Goal: Find specific page/section: Find specific page/section

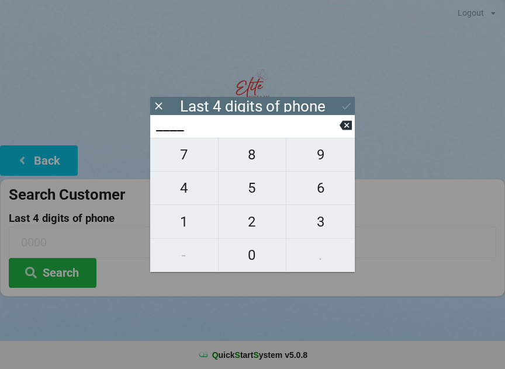
click at [315, 190] on span "6" at bounding box center [320, 188] width 68 height 25
type input "6___"
click at [245, 154] on span "8" at bounding box center [252, 155] width 68 height 25
type input "68__"
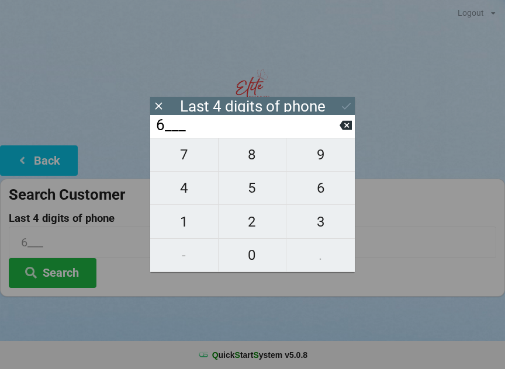
type input "68__"
click at [316, 154] on span "9" at bounding box center [320, 155] width 68 height 25
type input "689_"
click at [251, 223] on span "2" at bounding box center [252, 222] width 68 height 25
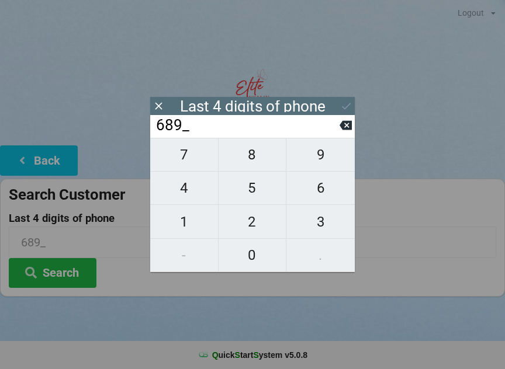
type input "6892"
click at [184, 192] on div "7 8 9 4 5 6 1 2 3 - 0 ." at bounding box center [252, 205] width 204 height 134
click at [335, 129] on input "6892" at bounding box center [247, 125] width 185 height 19
click at [336, 131] on input "6892" at bounding box center [247, 125] width 185 height 19
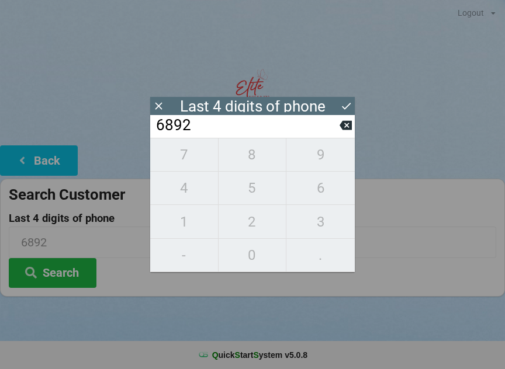
click at [333, 131] on input "6892" at bounding box center [247, 125] width 185 height 19
click at [330, 131] on input "6892" at bounding box center [247, 125] width 185 height 19
click at [339, 132] on input "6892" at bounding box center [247, 125] width 185 height 19
click at [206, 130] on input "6892" at bounding box center [247, 125] width 185 height 19
click at [231, 127] on input "6892" at bounding box center [247, 125] width 185 height 19
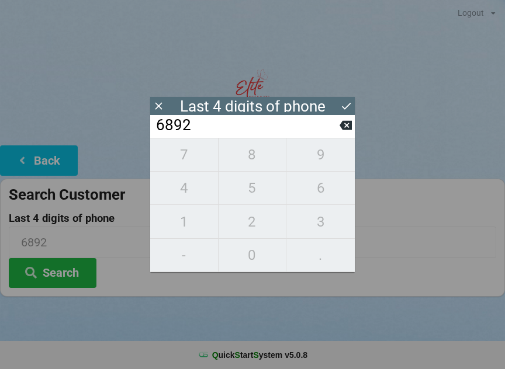
click at [158, 107] on icon at bounding box center [158, 106] width 12 height 12
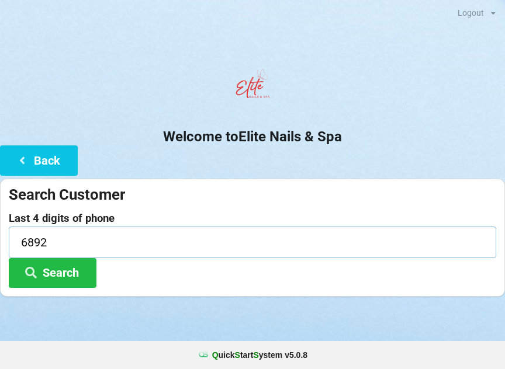
click at [89, 236] on input "6892" at bounding box center [252, 242] width 487 height 31
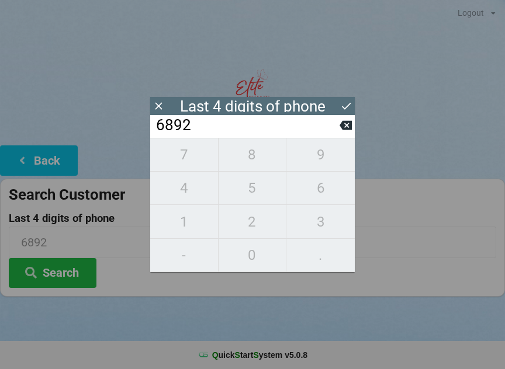
click at [344, 125] on icon at bounding box center [345, 125] width 12 height 9
click at [340, 131] on icon at bounding box center [345, 125] width 12 height 12
click at [339, 133] on input "68__" at bounding box center [247, 125] width 185 height 19
click at [338, 135] on input "68__" at bounding box center [247, 125] width 185 height 19
click at [344, 130] on icon at bounding box center [345, 125] width 12 height 9
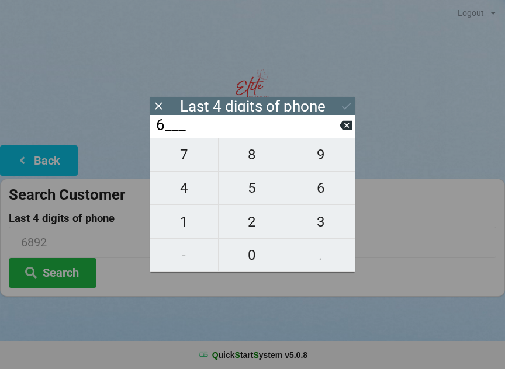
click at [345, 130] on icon at bounding box center [345, 125] width 12 height 9
type input "____"
click at [325, 159] on span "9" at bounding box center [320, 155] width 68 height 25
type input "9___"
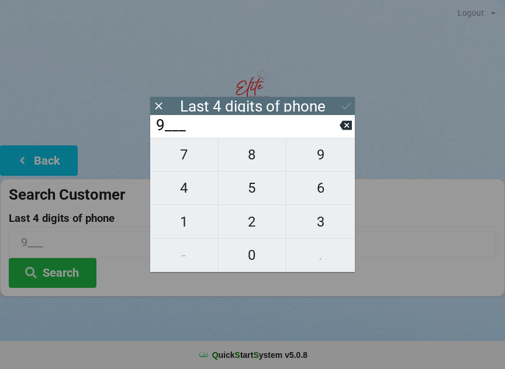
click at [253, 161] on span "8" at bounding box center [252, 155] width 68 height 25
type input "98__"
click at [270, 233] on span "2" at bounding box center [252, 222] width 68 height 25
type input "982_"
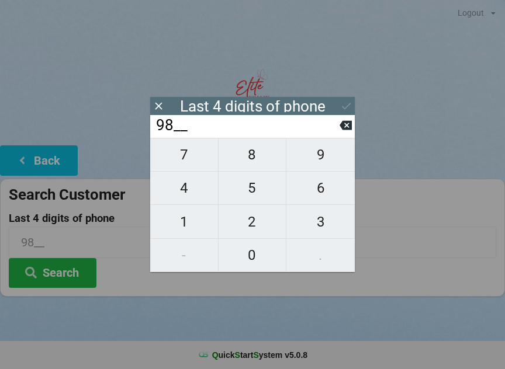
type input "982_"
click at [190, 164] on span "7" at bounding box center [184, 155] width 68 height 25
type input "9827"
click at [348, 108] on icon at bounding box center [346, 106] width 12 height 12
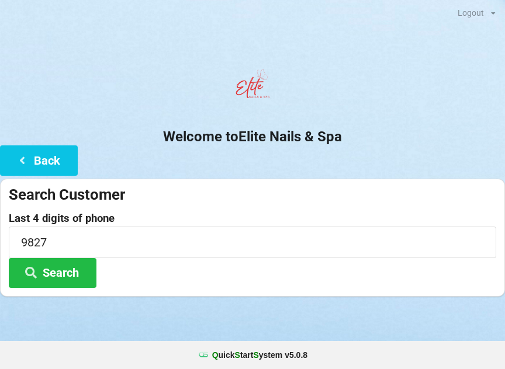
click at [74, 275] on button "Search" at bounding box center [53, 273] width 88 height 30
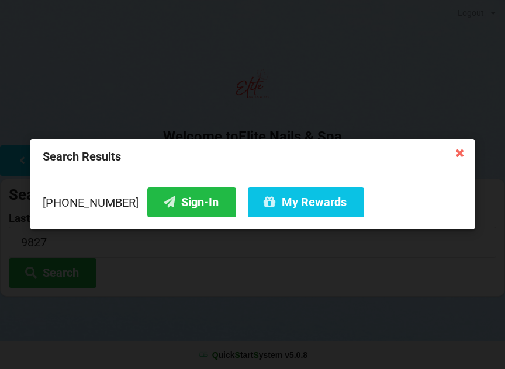
click at [189, 209] on button "Sign-In" at bounding box center [191, 203] width 89 height 30
